Goal: Transaction & Acquisition: Purchase product/service

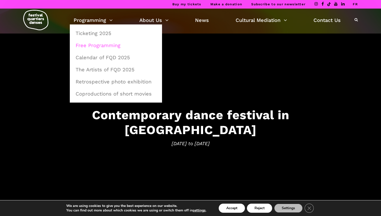
click at [105, 45] on link "Free Programming" at bounding box center [115, 46] width 87 height 12
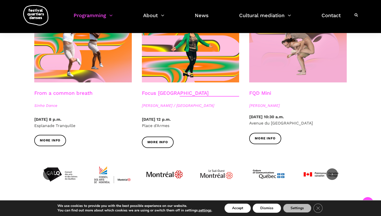
scroll to position [589, 0]
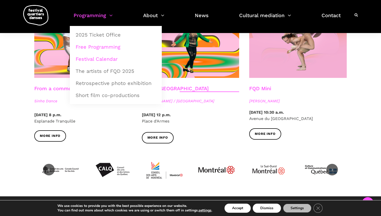
click at [114, 59] on font "Festival Calendar" at bounding box center [96, 59] width 42 height 6
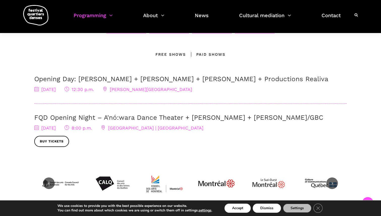
scroll to position [157, 0]
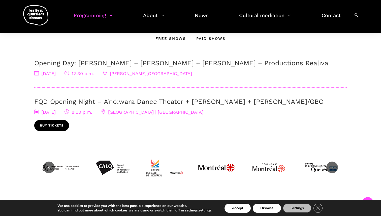
click at [60, 131] on link "Buy tickets" at bounding box center [51, 125] width 35 height 11
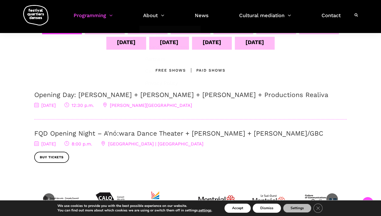
scroll to position [88, 0]
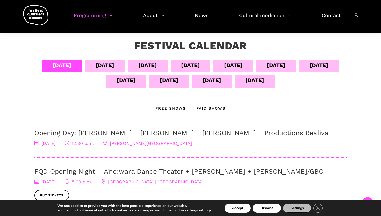
click at [164, 110] on font "Free shows" at bounding box center [170, 108] width 30 height 5
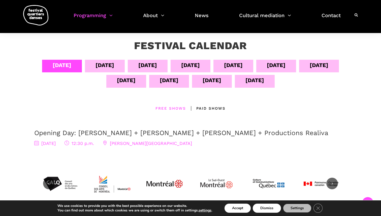
click at [309, 68] on font "September 10" at bounding box center [318, 65] width 19 height 6
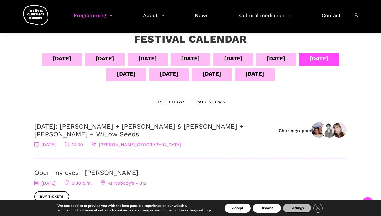
scroll to position [97, 0]
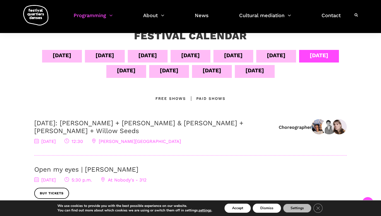
click at [165, 101] on font "Free shows" at bounding box center [170, 98] width 30 height 5
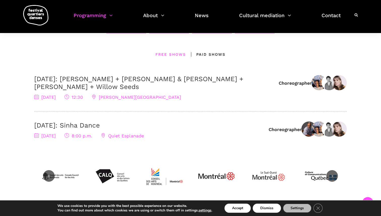
scroll to position [140, 0]
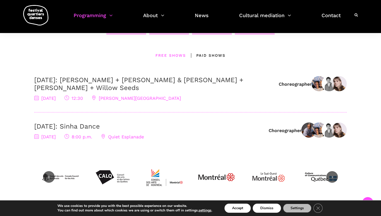
click at [206, 58] on font "Paid Shows" at bounding box center [210, 55] width 29 height 5
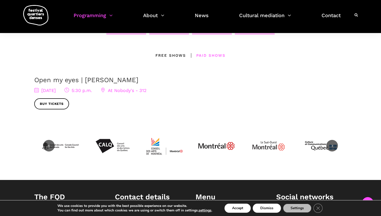
click at [138, 84] on font "Open my eyes | [PERSON_NAME]" at bounding box center [86, 80] width 104 height 8
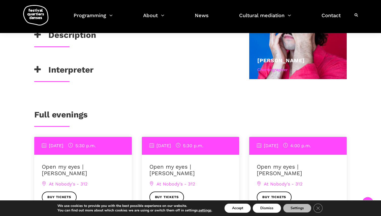
scroll to position [361, 0]
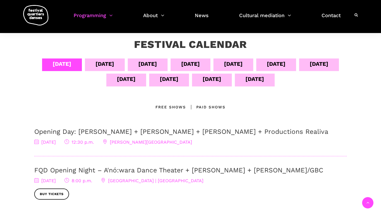
scroll to position [83, 0]
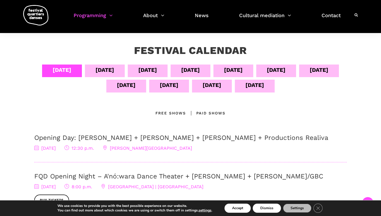
click at [309, 73] on font "[DATE]" at bounding box center [318, 70] width 19 height 6
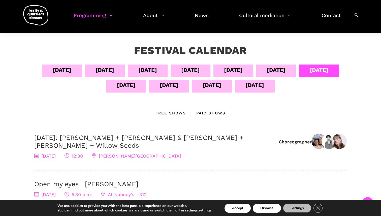
click at [135, 86] on font "[DATE]" at bounding box center [126, 85] width 19 height 6
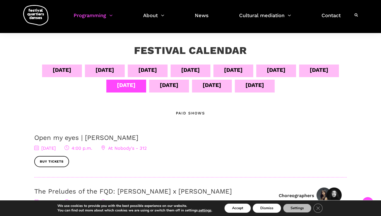
click at [178, 84] on font "[DATE]" at bounding box center [169, 85] width 19 height 6
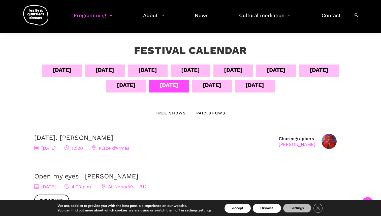
click at [175, 115] on font "Free shows" at bounding box center [170, 113] width 30 height 5
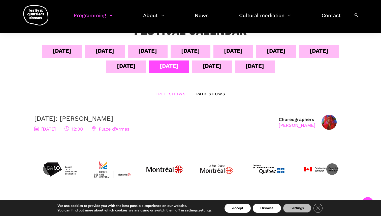
scroll to position [102, 0]
click at [221, 67] on font "[DATE]" at bounding box center [211, 65] width 19 height 6
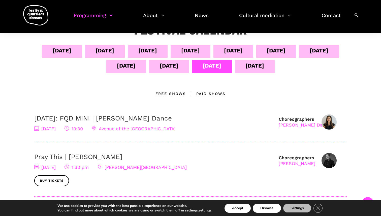
click at [179, 96] on font "Free shows" at bounding box center [170, 93] width 30 height 5
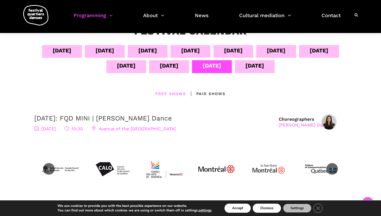
click at [245, 70] on div "[DATE]" at bounding box center [254, 65] width 19 height 9
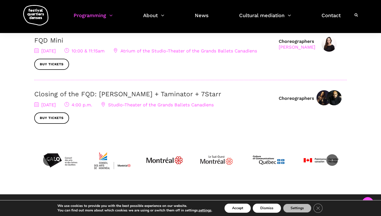
scroll to position [178, 0]
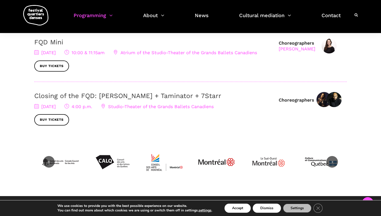
click at [178, 126] on div "September 14, 2025 4:00 p.m. Studio-Theater of the Grands Ballets Canadiens Buy…" at bounding box center [153, 114] width 239 height 23
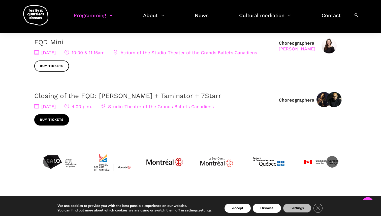
click at [56, 125] on link "Buy tickets" at bounding box center [51, 119] width 35 height 11
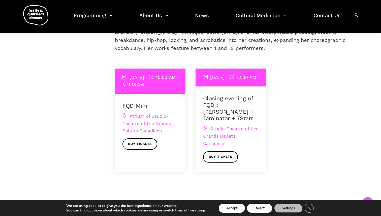
scroll to position [156, 0]
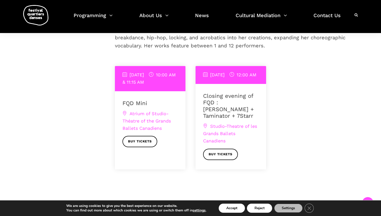
click at [154, 126] on span "Atrium of Studio-Théatre of the Grands Ballets Canadiens" at bounding box center [146, 121] width 48 height 20
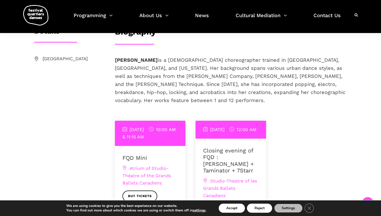
scroll to position [99, 0]
